Goal: Task Accomplishment & Management: Use online tool/utility

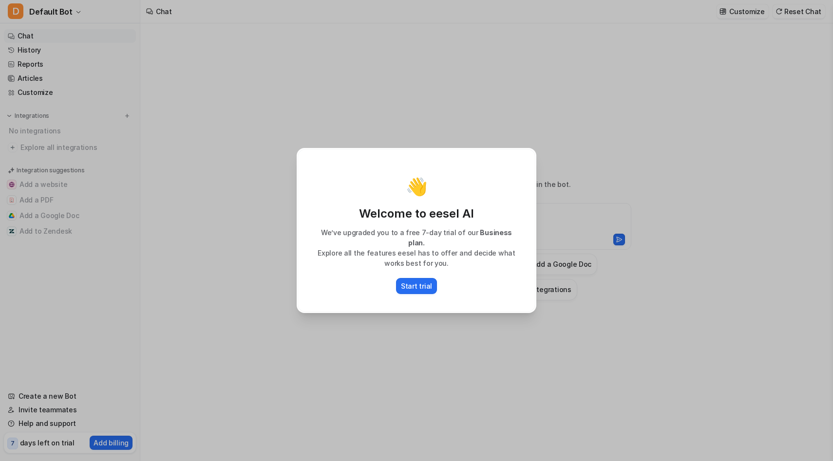
click at [506, 324] on div "👋 Welcome to eesel AI We’ve upgraded you to a free 7-day trial of our Business …" at bounding box center [416, 230] width 255 height 461
click at [609, 88] on div "👋 Welcome to eesel AI We’ve upgraded you to a free 7-day trial of our Business …" at bounding box center [416, 230] width 833 height 461
click at [412, 281] on p "Start trial" at bounding box center [416, 286] width 31 height 10
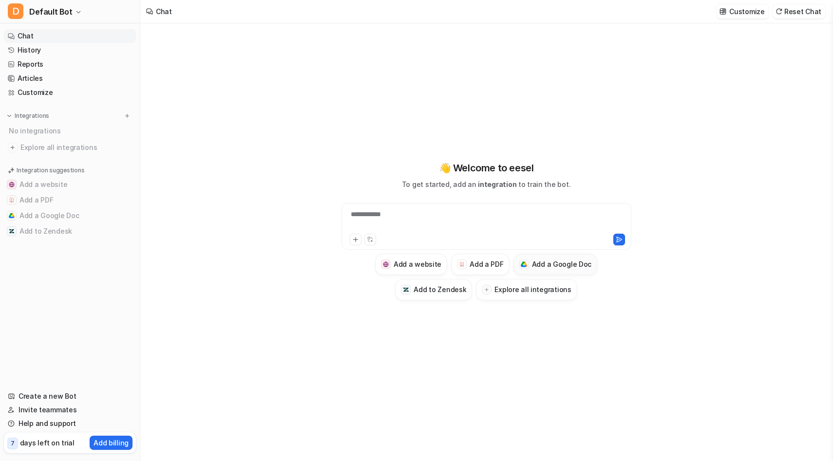
click at [549, 261] on h3 "Add a Google Doc" at bounding box center [562, 264] width 60 height 10
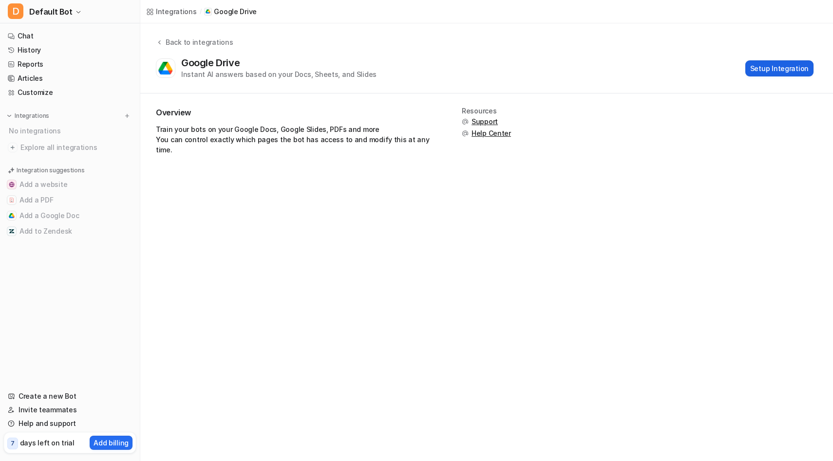
click at [766, 66] on button "Setup Integration" at bounding box center [779, 68] width 68 height 16
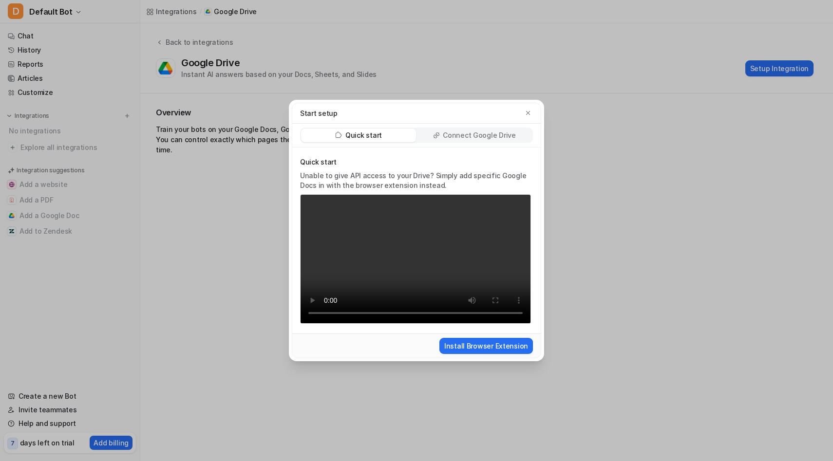
click at [472, 131] on p "Connect Google Drive" at bounding box center [479, 136] width 73 height 10
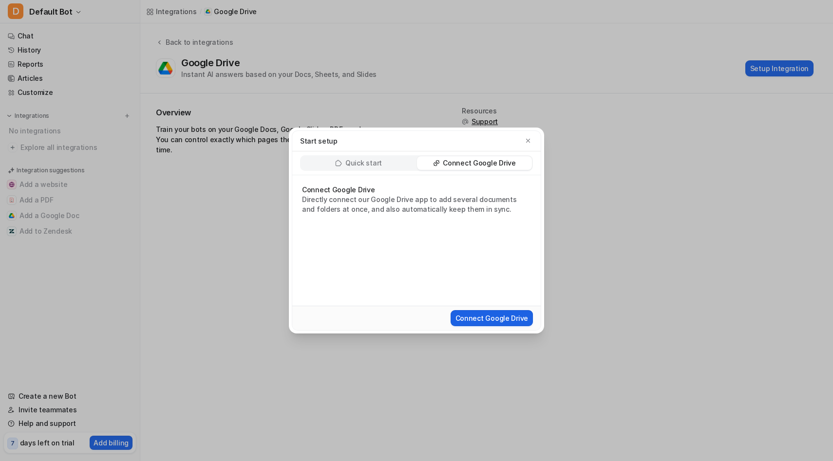
click at [469, 313] on button "Connect Google Drive" at bounding box center [492, 318] width 82 height 16
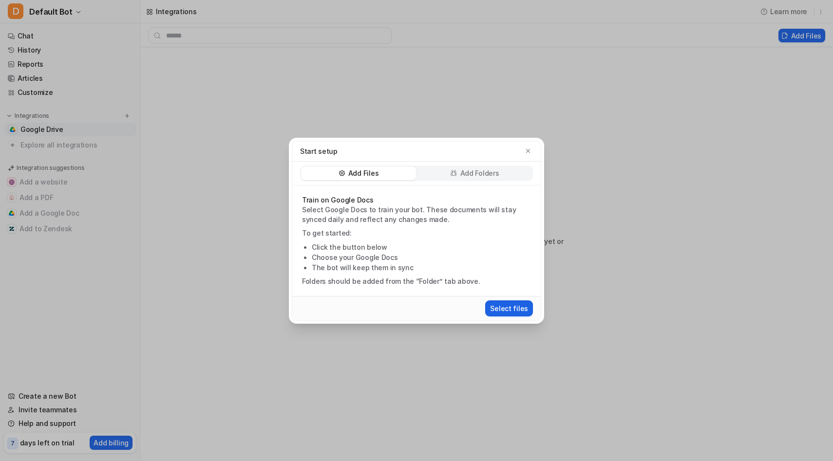
click at [507, 308] on button "Select files" at bounding box center [509, 309] width 48 height 16
